Goal: Find contact information: Obtain details needed to contact an individual or organization

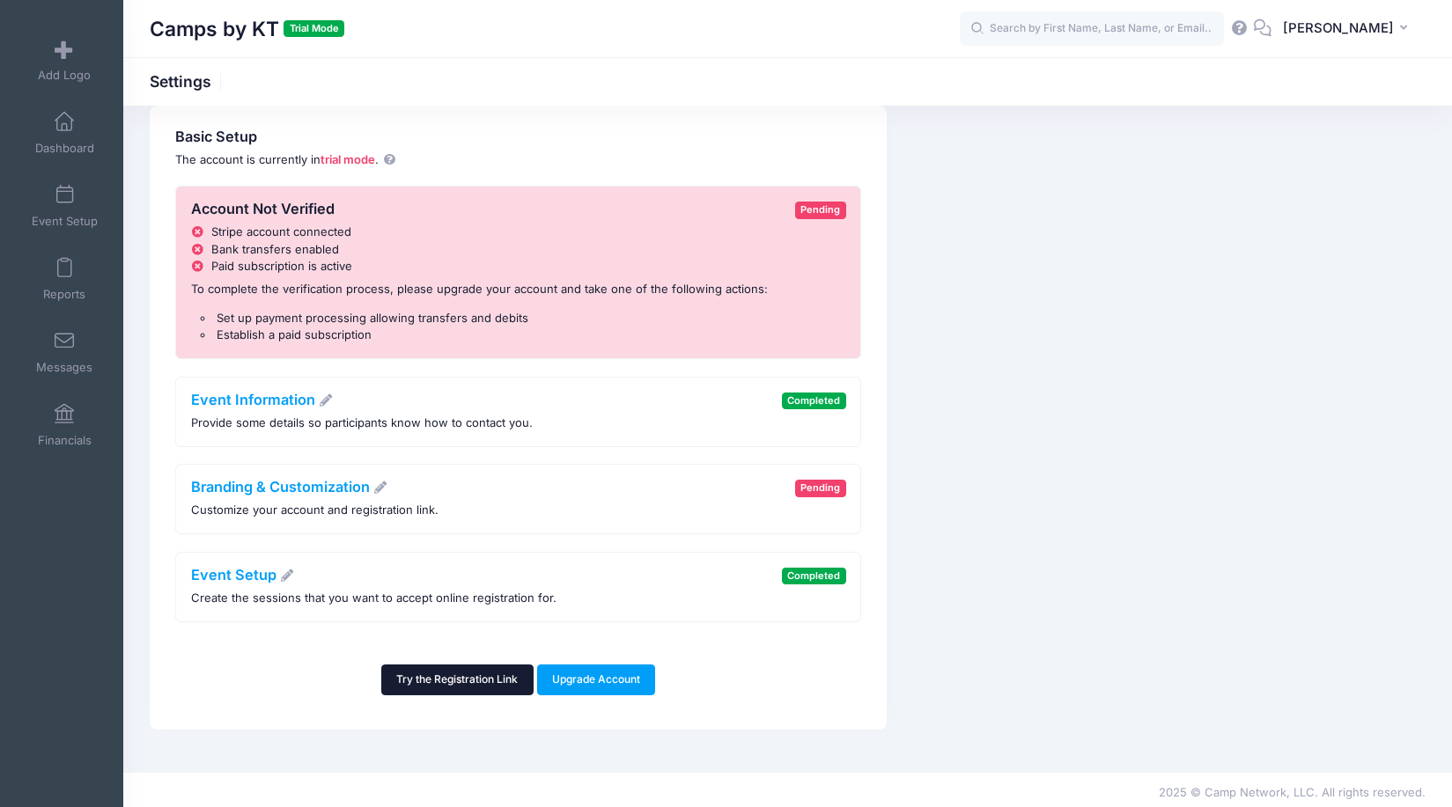
click at [462, 674] on link "Try the Registration Link" at bounding box center [457, 680] width 152 height 30
click at [59, 282] on link "Reports" at bounding box center [65, 279] width 84 height 62
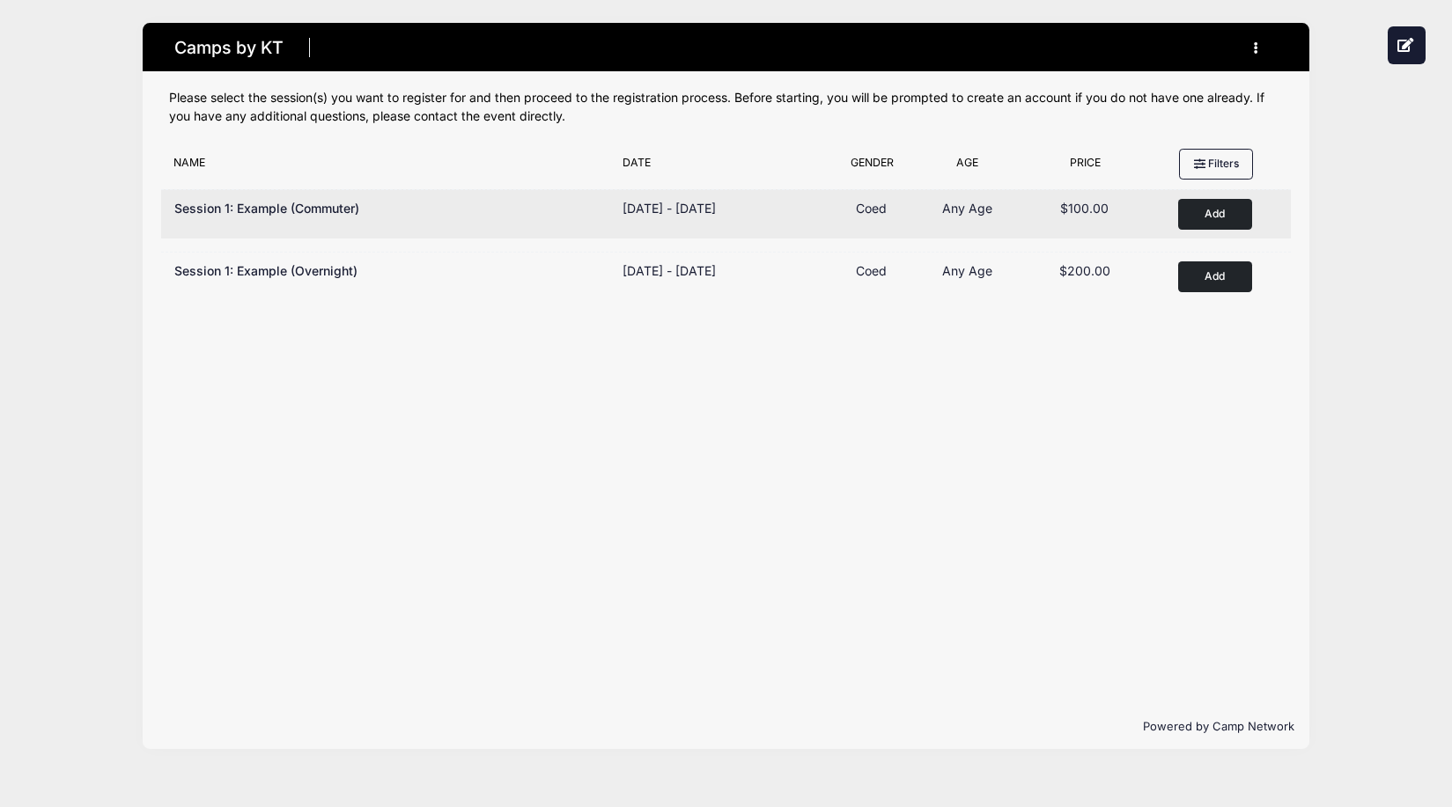
click at [1218, 207] on button "Add to Cart" at bounding box center [1215, 214] width 74 height 31
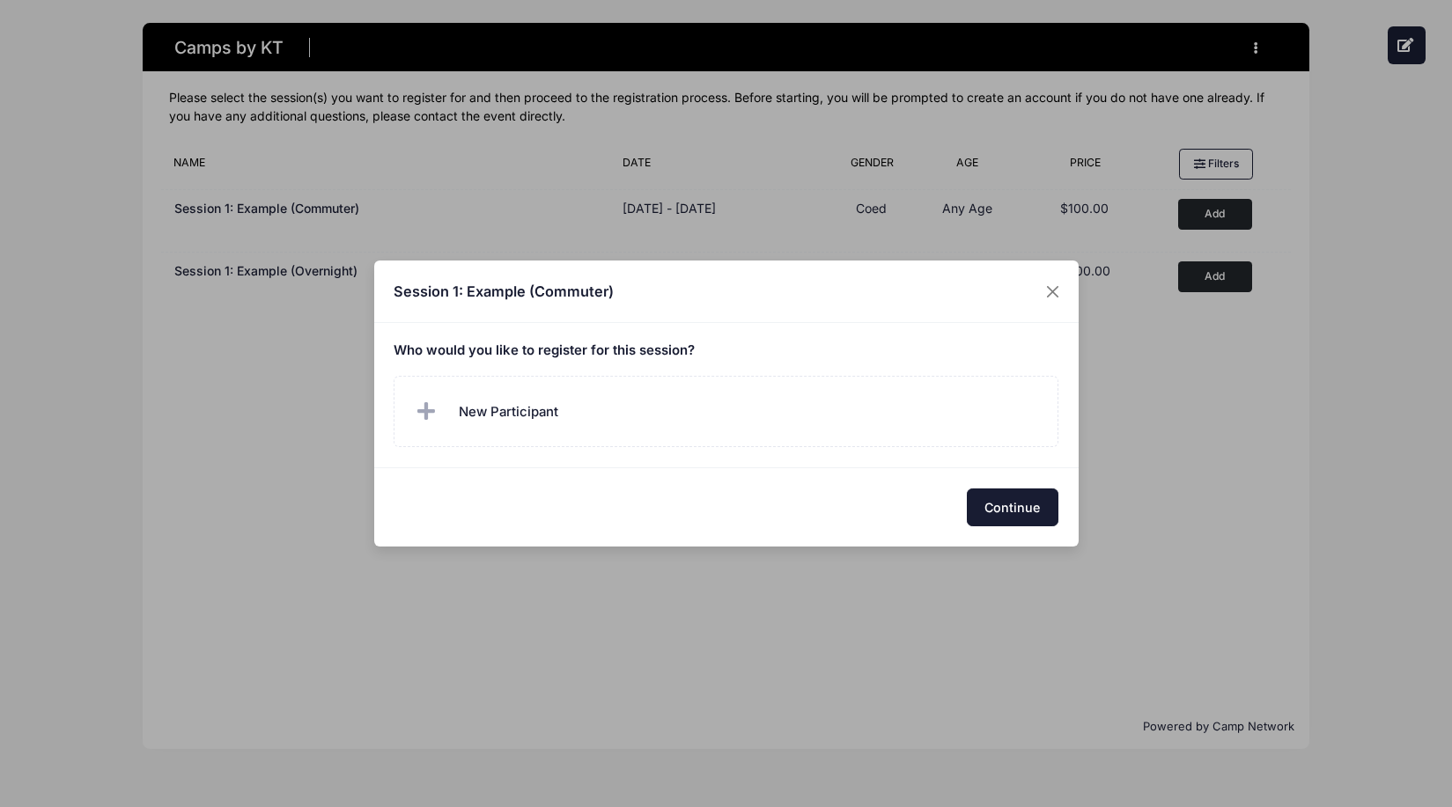
click at [1012, 496] on button "Continue" at bounding box center [1013, 508] width 92 height 38
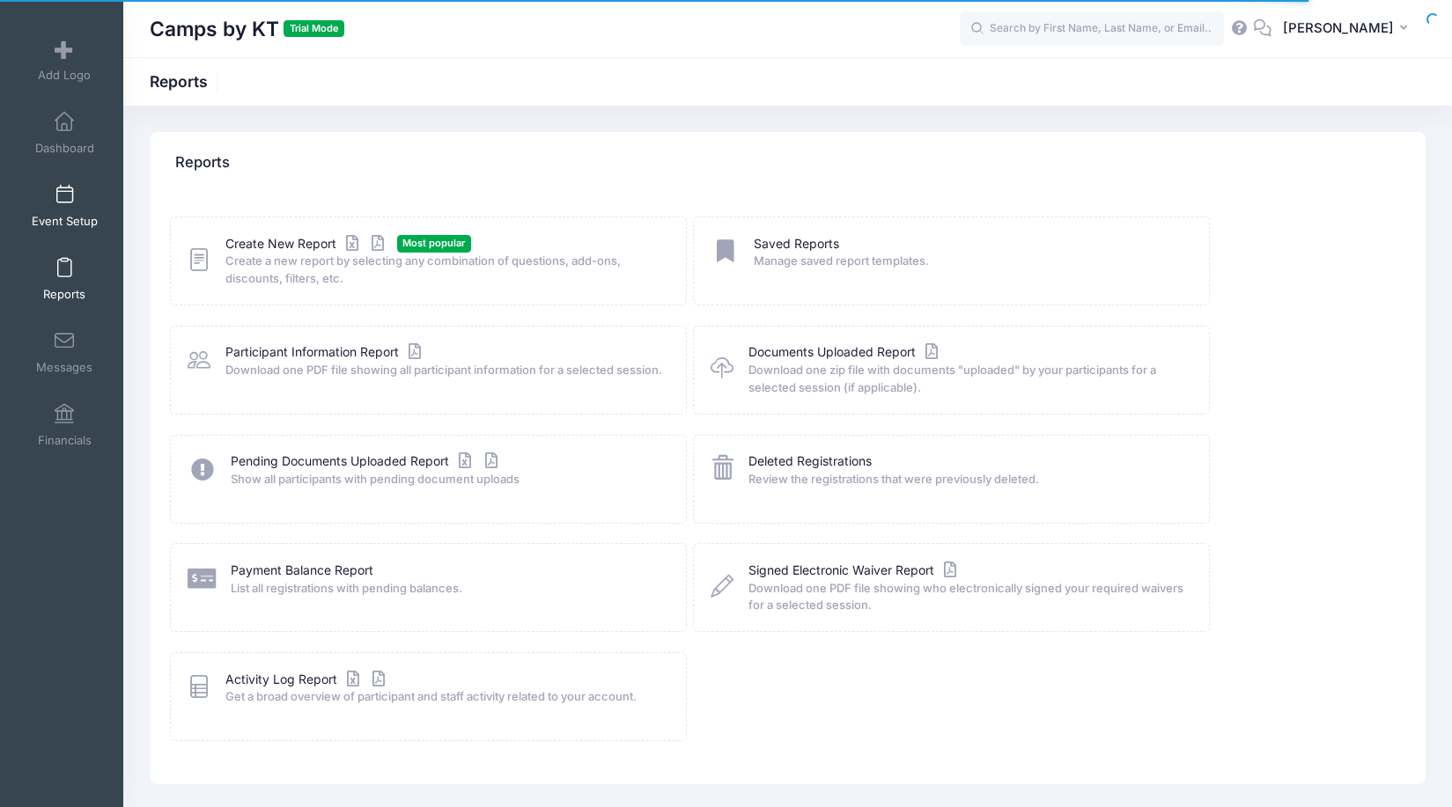
click at [64, 202] on span at bounding box center [64, 195] width 0 height 19
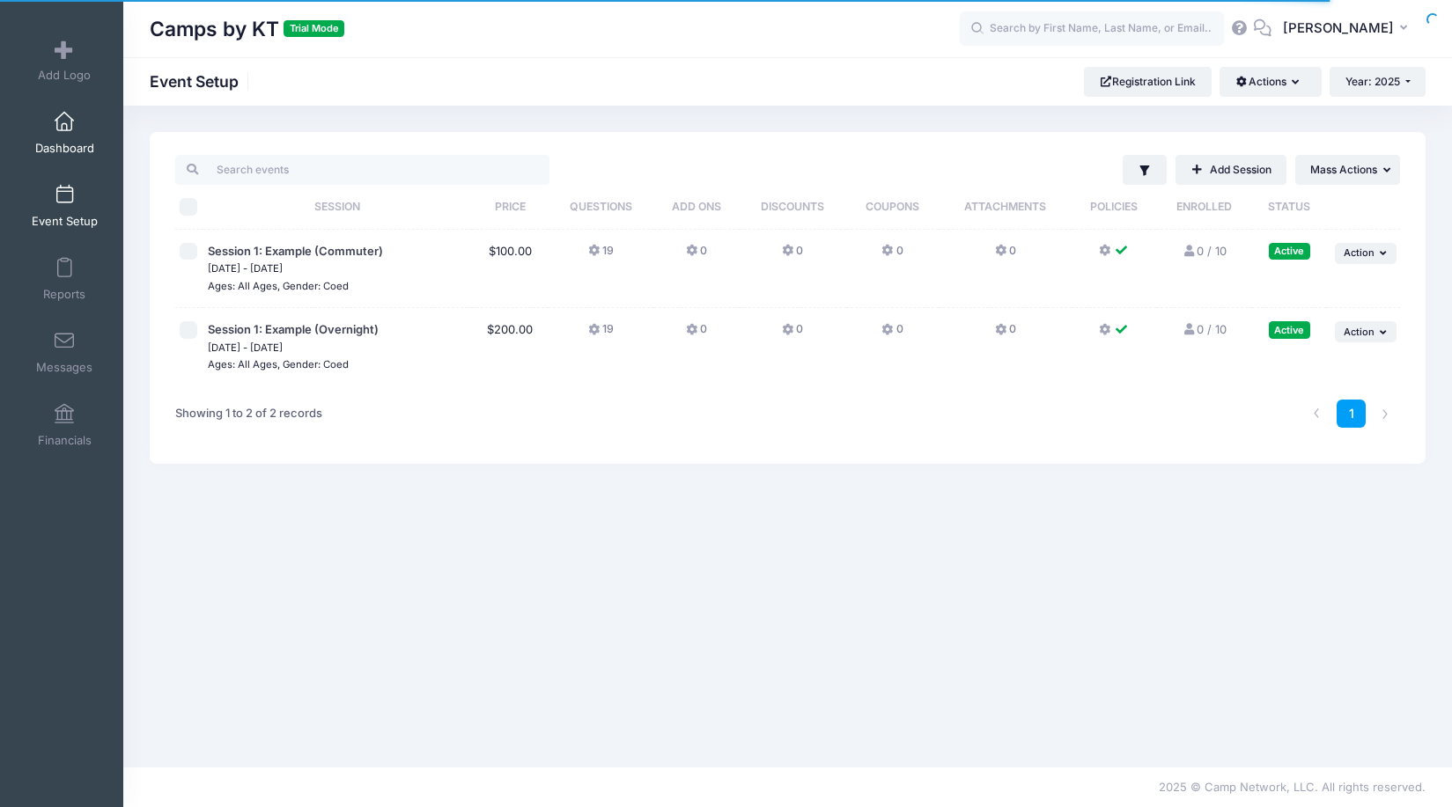
click at [67, 137] on link "Dashboard" at bounding box center [65, 133] width 84 height 62
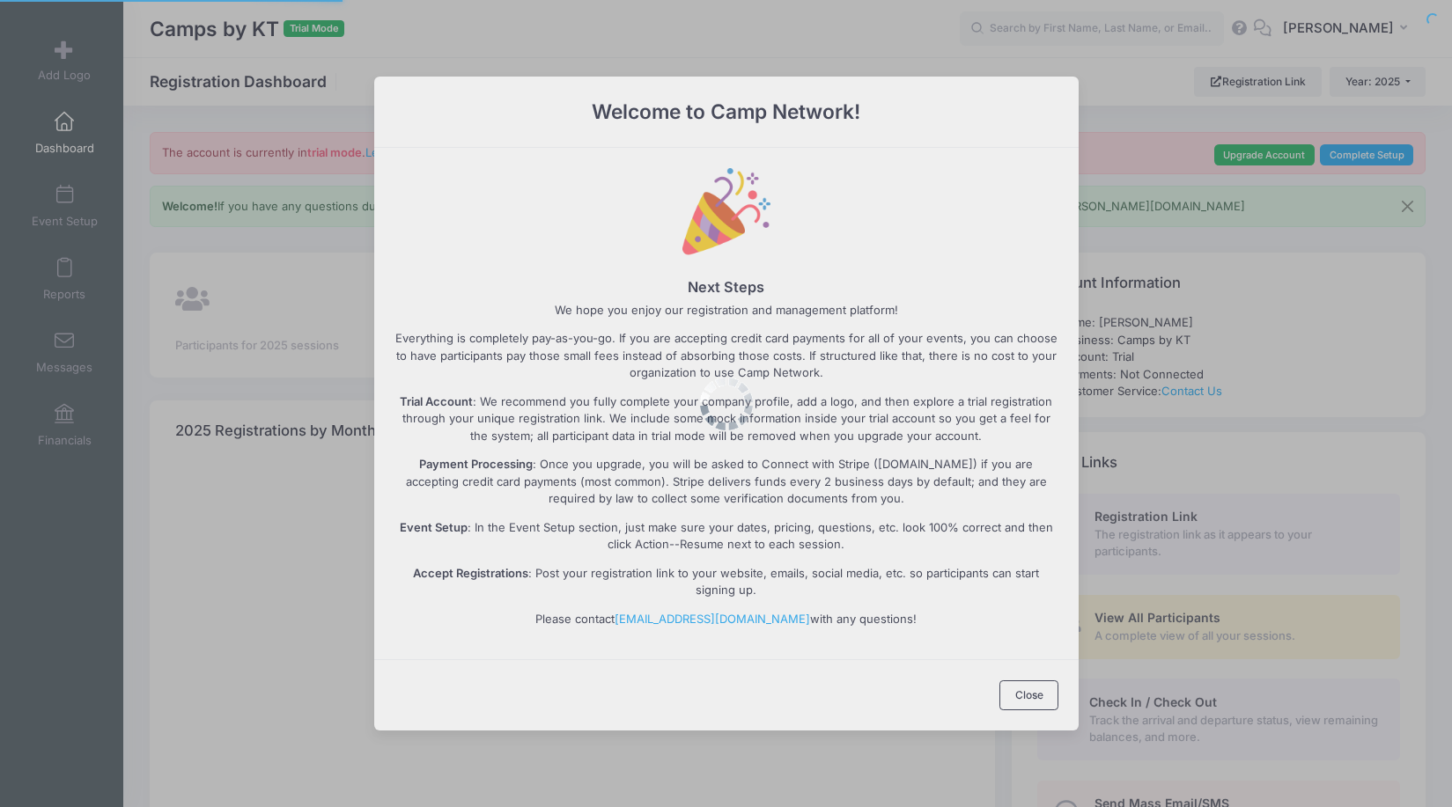
select select
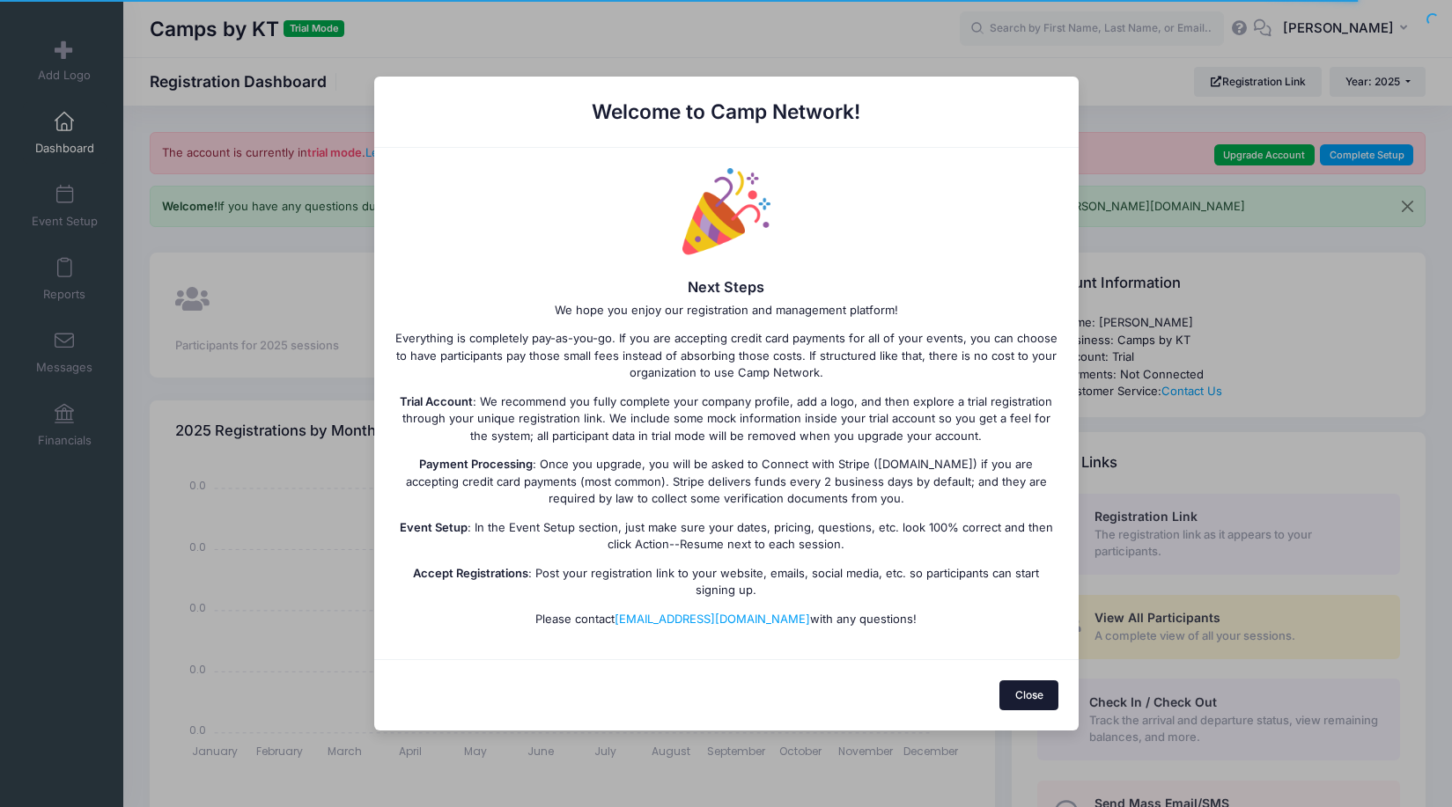
click at [1013, 688] on button "Close" at bounding box center [1028, 696] width 59 height 30
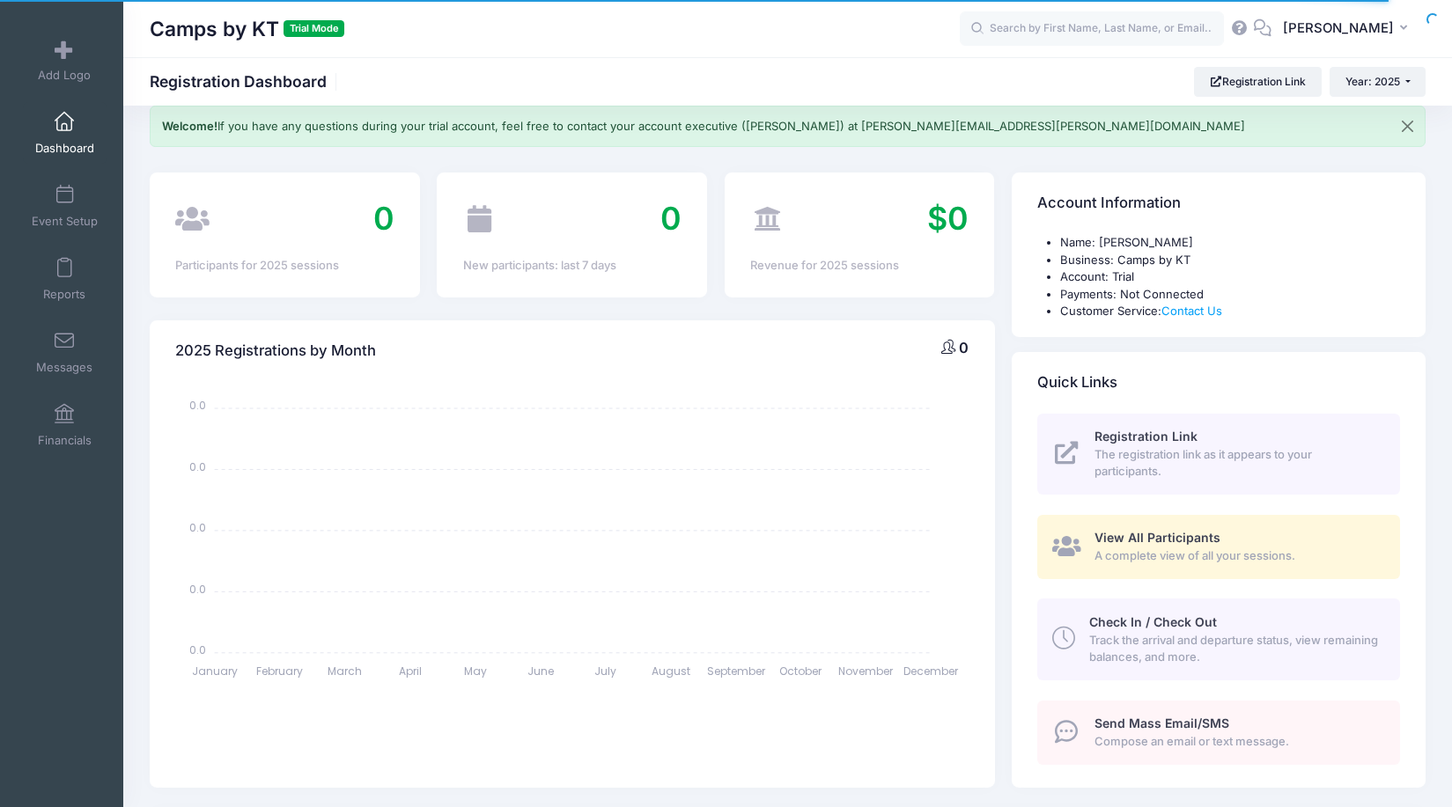
scroll to position [84, 0]
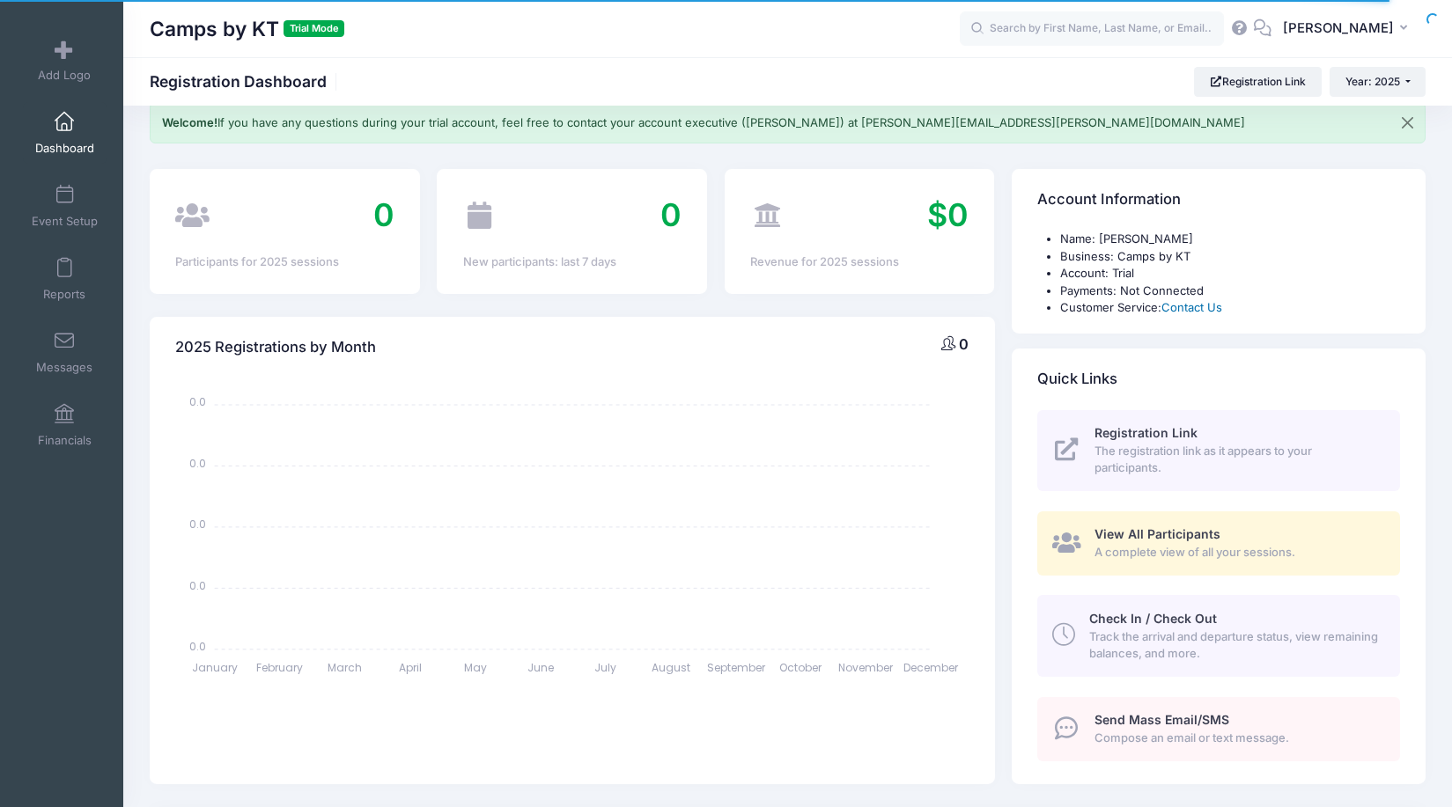
click at [1180, 311] on link "Contact Us" at bounding box center [1191, 307] width 61 height 14
drag, startPoint x: 1053, startPoint y: 123, endPoint x: 854, endPoint y: 122, distance: 199.0
click at [854, 122] on p "Welcome! If you have any questions during your trial account, feel free to cont…" at bounding box center [703, 123] width 1083 height 18
copy p "[PERSON_NAME][EMAIL_ADDRESS][PERSON_NAME][DOMAIN_NAME]"
